Goal: Transaction & Acquisition: Purchase product/service

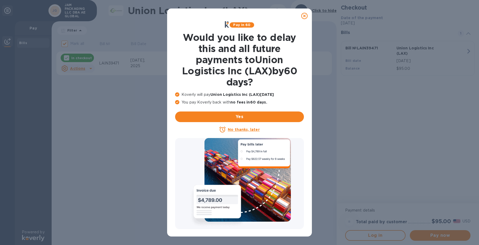
click at [282, 16] on icon at bounding box center [304, 16] width 6 height 6
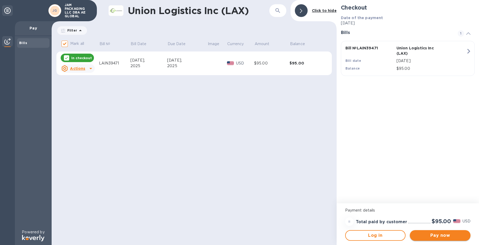
click at [282, 197] on span "Pay now" at bounding box center [440, 236] width 52 height 6
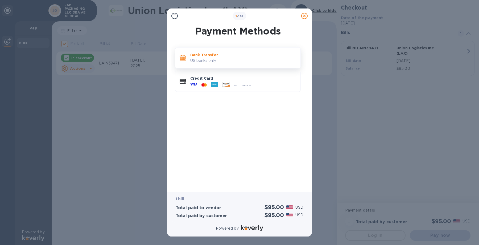
click at [212, 59] on p "US banks only." at bounding box center [243, 61] width 106 height 6
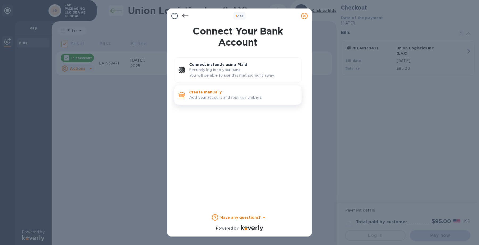
click at [216, 98] on p "Add your account and routing numbers." at bounding box center [243, 98] width 108 height 6
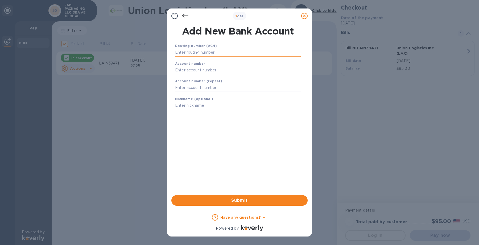
click at [231, 51] on input "text" at bounding box center [238, 53] width 126 height 8
type input "0"
type input "071001533"
click at [227, 75] on input "text" at bounding box center [238, 77] width 126 height 8
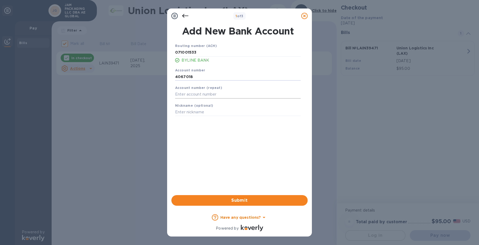
type input "4067018"
click at [225, 91] on input "text" at bounding box center [238, 95] width 126 height 8
type input "4067018"
click at [231, 110] on input "text" at bounding box center [238, 113] width 126 height 8
type input "t"
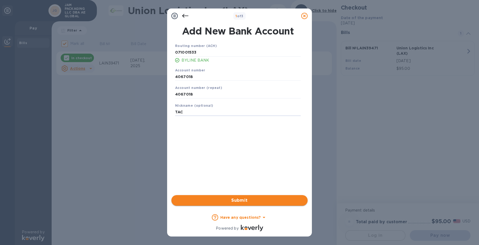
type input "TAC"
click at [272, 197] on span "Submit" at bounding box center [240, 201] width 128 height 6
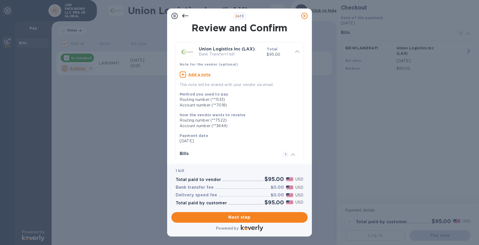
click at [201, 74] on u "Add a note" at bounding box center [199, 75] width 23 height 4
click at [201, 74] on textarea at bounding box center [235, 75] width 111 height 5
type textarea "SO-2507079"
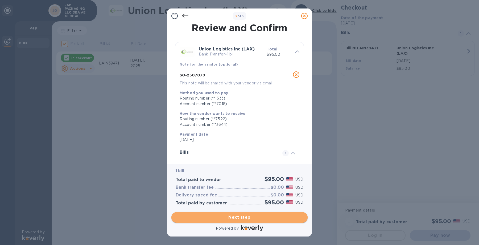
click at [233, 197] on span "Next step" at bounding box center [240, 218] width 128 height 6
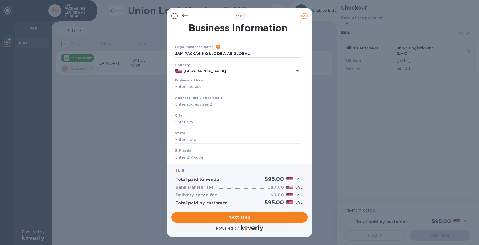
drag, startPoint x: 255, startPoint y: 53, endPoint x: 116, endPoint y: 44, distance: 138.6
click at [95, 49] on div "3 of 3 Business Information Legal business name Please provide the legal name t…" at bounding box center [239, 122] width 479 height 245
type input "Trust Air Cargo"
click at [196, 87] on input "Business address" at bounding box center [238, 87] width 126 height 8
type input "2206 Lively Boulevard"
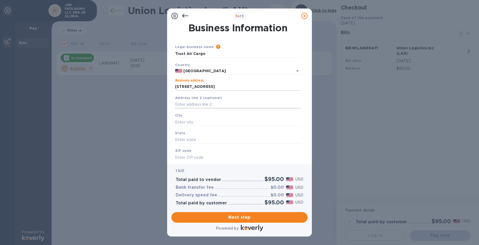
click at [200, 102] on input "text" at bounding box center [238, 105] width 126 height 8
click at [194, 120] on input "text" at bounding box center [238, 122] width 126 height 8
type input "Elk Grove Village"
click at [210, 138] on input "text" at bounding box center [238, 140] width 126 height 8
type input "U"
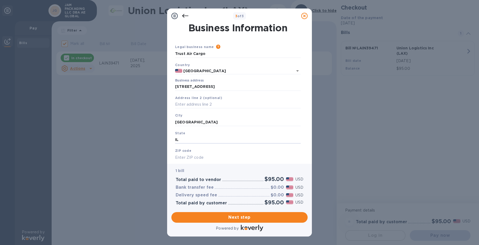
type input "IL"
drag, startPoint x: 195, startPoint y: 158, endPoint x: 195, endPoint y: 155, distance: 3.2
click at [195, 158] on input "text" at bounding box center [238, 158] width 126 height 8
type input "60007"
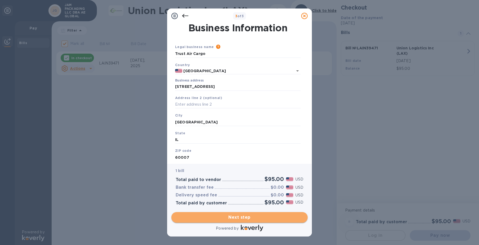
click at [249, 197] on span "Next step" at bounding box center [240, 218] width 128 height 6
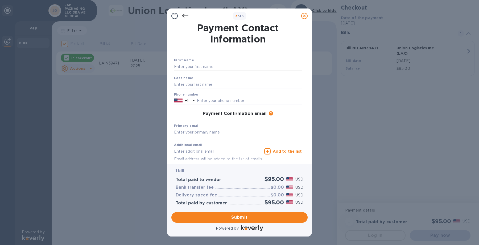
click at [255, 65] on input "text" at bounding box center [238, 67] width 128 height 8
type input "Cindy"
click at [186, 83] on input "text" at bounding box center [238, 85] width 128 height 8
type input "Hui"
click at [196, 99] on icon at bounding box center [193, 100] width 6 height 6
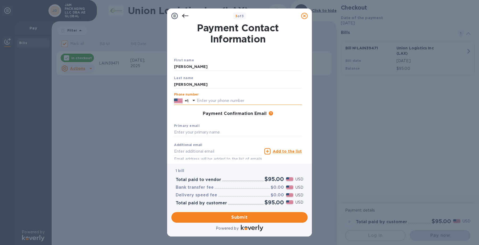
click at [222, 99] on input "text" at bounding box center [249, 101] width 105 height 8
type input "6303502740"
type input "cindyh@trustord.com"
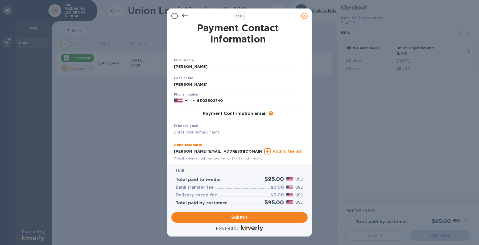
scroll to position [27, 0]
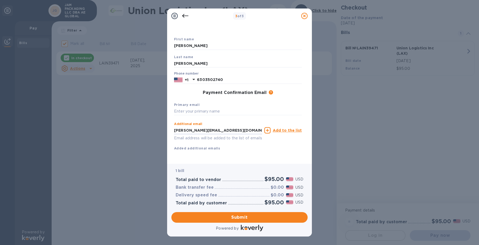
drag, startPoint x: 219, startPoint y: 152, endPoint x: 92, endPoint y: 161, distance: 126.7
click at [92, 161] on div "3 of 3 Payment Contact Information First name Cindy Last name Hui Phone number …" at bounding box center [239, 122] width 479 height 245
click at [179, 108] on input "text" at bounding box center [238, 112] width 128 height 8
paste input "cindyh@trustord.com"
type input "cindyh@trustord.com"
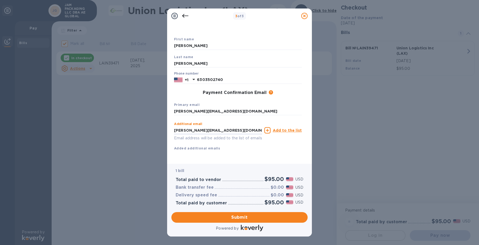
drag, startPoint x: 187, startPoint y: 124, endPoint x: 102, endPoint y: 113, distance: 85.6
click at [109, 118] on div "3 of 3 Payment Contact Information First name Cindy Last name Hui Phone number …" at bounding box center [239, 122] width 479 height 245
type input "accounting@trustord.com"
click at [282, 128] on u "Add to the list" at bounding box center [287, 130] width 29 height 4
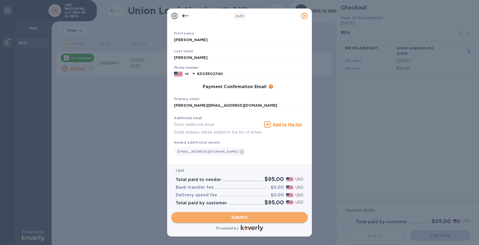
click at [254, 197] on span "Submit" at bounding box center [240, 218] width 128 height 6
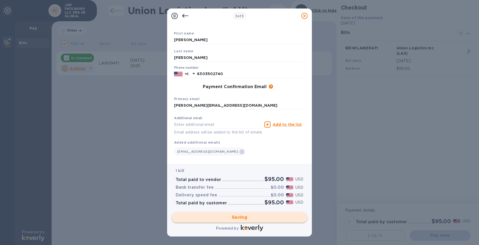
checkbox input "false"
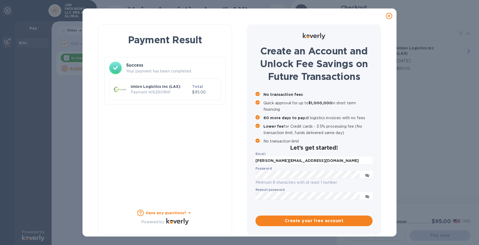
scroll to position [0, 0]
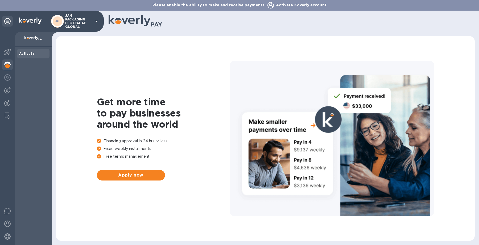
click at [95, 21] on icon at bounding box center [96, 21] width 3 height 1
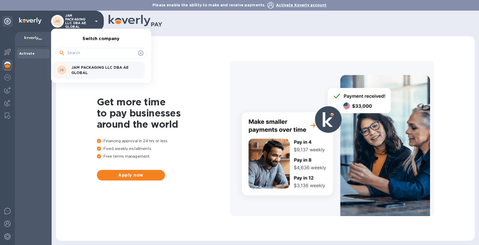
drag, startPoint x: 28, startPoint y: 114, endPoint x: 21, endPoint y: 96, distance: 19.3
click at [27, 107] on div at bounding box center [239, 122] width 479 height 245
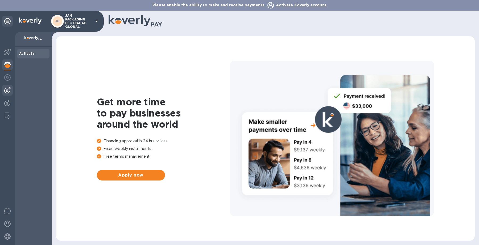
click at [7, 91] on img at bounding box center [7, 90] width 6 height 6
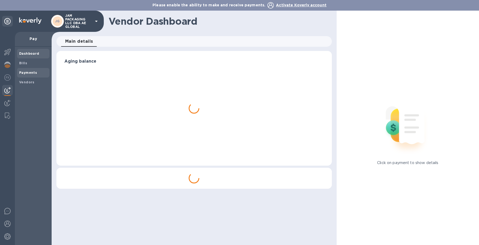
click at [27, 72] on b "Payments" at bounding box center [28, 73] width 18 height 4
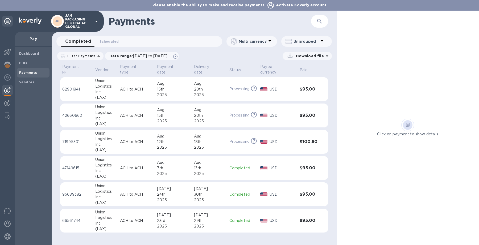
click at [175, 96] on div "2025" at bounding box center [173, 95] width 33 height 6
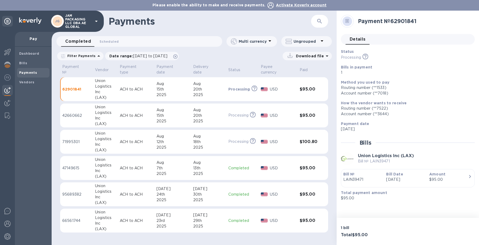
click at [447, 119] on div "Payment date [DATE]" at bounding box center [406, 126] width 134 height 15
drag, startPoint x: 83, startPoint y: 90, endPoint x: 62, endPoint y: 91, distance: 21.3
click at [62, 91] on td "62901841" at bounding box center [76, 89] width 33 height 24
copy p "62901841"
